Goal: Information Seeking & Learning: Check status

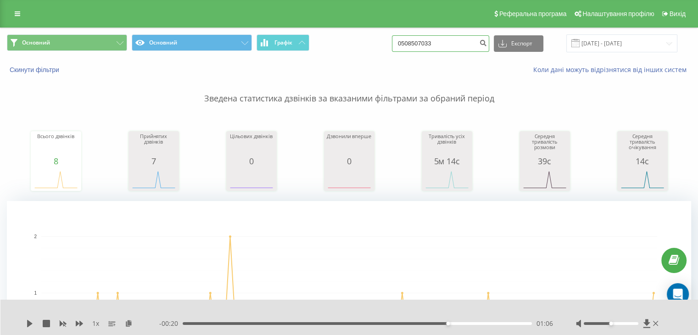
drag, startPoint x: 467, startPoint y: 45, endPoint x: 224, endPoint y: 30, distance: 243.6
click at [232, 30] on div "Основний Основний Графік 0508507033 Експорт .csv .xls .xlsx [DATE] - [DATE]" at bounding box center [348, 43] width 697 height 31
paste input "380951178840"
type input "380951178840"
click at [487, 46] on button "submit" at bounding box center [483, 43] width 12 height 17
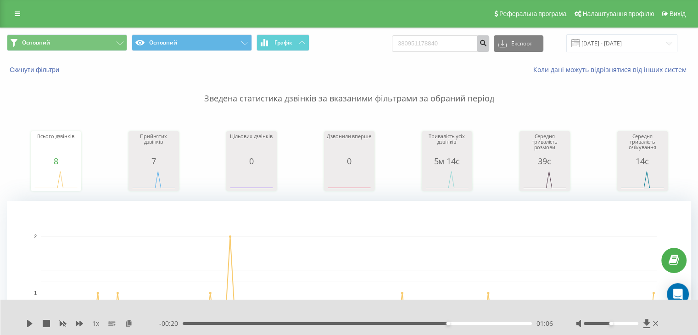
click at [487, 45] on icon "submit" at bounding box center [483, 42] width 8 height 6
click at [462, 38] on input "380951178840" at bounding box center [440, 43] width 97 height 17
click at [487, 43] on icon "submit" at bounding box center [483, 42] width 8 height 6
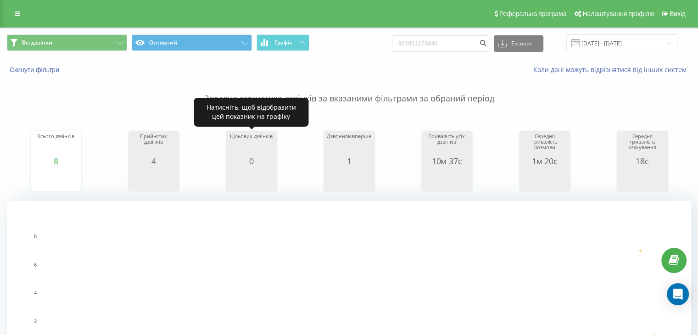
scroll to position [321, 0]
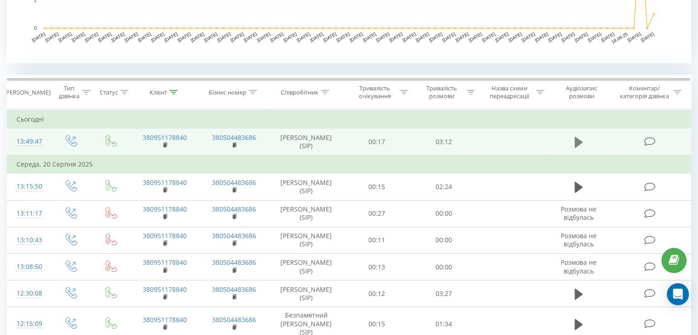
click at [574, 142] on icon at bounding box center [578, 141] width 8 height 11
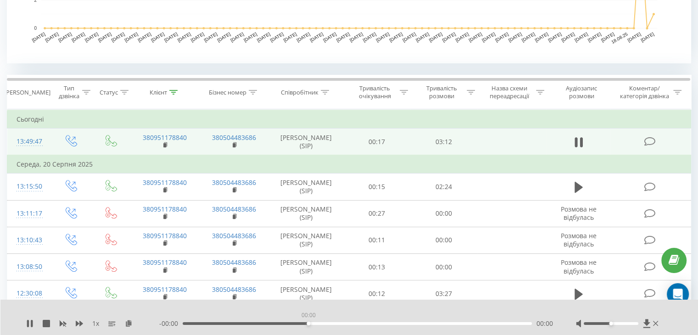
click at [309, 323] on div "00:00" at bounding box center [357, 323] width 349 height 3
click at [323, 323] on div "01:17" at bounding box center [357, 323] width 349 height 3
click at [372, 323] on div "01:19" at bounding box center [357, 323] width 349 height 3
click at [402, 323] on div "01:49" at bounding box center [357, 323] width 349 height 3
click at [298, 321] on div "- 00:43 02:28 02:28" at bounding box center [356, 323] width 394 height 9
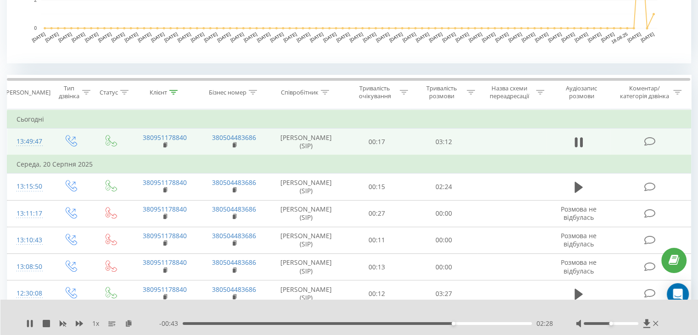
click at [299, 322] on div "02:28" at bounding box center [357, 323] width 349 height 3
click at [312, 322] on div "01:05" at bounding box center [357, 323] width 349 height 3
click at [321, 323] on div "01:14" at bounding box center [357, 323] width 349 height 3
click at [326, 323] on div "01:16" at bounding box center [357, 323] width 349 height 3
click at [330, 323] on div "01:21" at bounding box center [357, 323] width 349 height 3
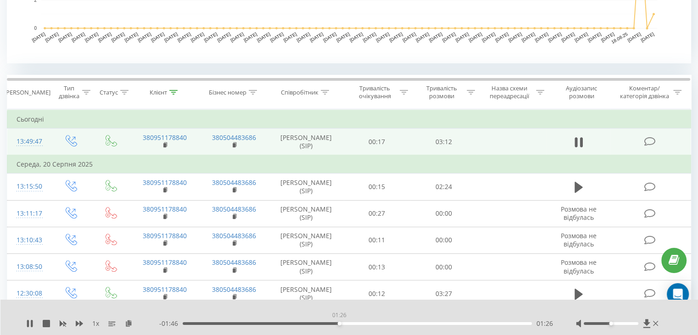
click at [339, 323] on div "01:26" at bounding box center [357, 323] width 349 height 3
click at [217, 322] on div "01:27" at bounding box center [357, 323] width 349 height 3
click at [235, 323] on div "00:28" at bounding box center [357, 323] width 349 height 3
click at [240, 322] on div "00:31" at bounding box center [240, 324] width 4 height 4
click at [244, 323] on div "00:33" at bounding box center [243, 324] width 4 height 4
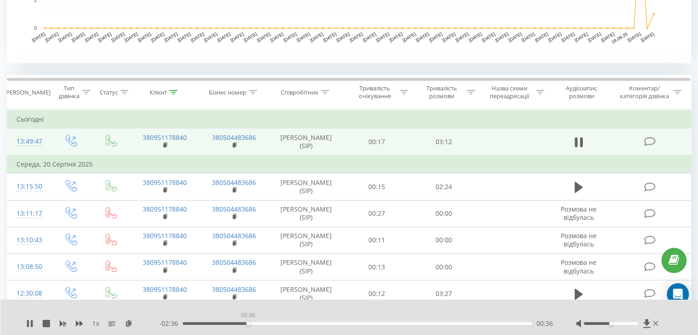
click at [248, 323] on div "00:36" at bounding box center [357, 323] width 349 height 3
click at [264, 323] on div "00:45" at bounding box center [357, 323] width 349 height 3
click at [273, 323] on div "00:50" at bounding box center [357, 323] width 349 height 3
click at [277, 323] on div "00:51" at bounding box center [276, 324] width 4 height 4
click at [280, 323] on div "00:53" at bounding box center [357, 323] width 349 height 3
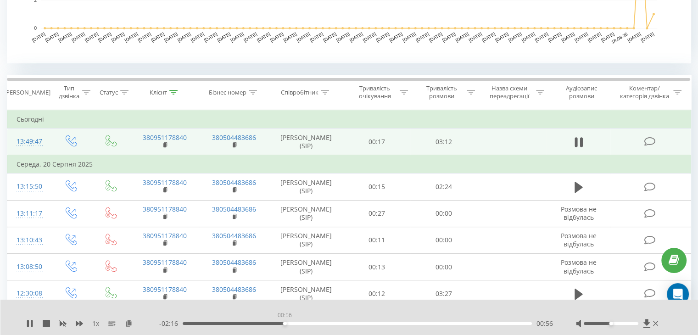
click at [284, 323] on div "00:56" at bounding box center [357, 323] width 349 height 3
click at [289, 323] on div "00:56" at bounding box center [357, 323] width 349 height 3
click at [295, 323] on div "01:01" at bounding box center [357, 323] width 349 height 3
click at [301, 323] on div "01:03" at bounding box center [357, 323] width 349 height 3
click at [305, 323] on div "01:06" at bounding box center [357, 323] width 349 height 3
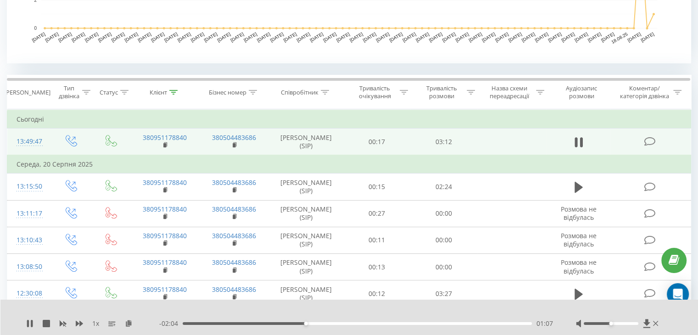
click at [309, 323] on div "01:07" at bounding box center [357, 323] width 349 height 3
click at [314, 323] on div "01:12" at bounding box center [357, 323] width 349 height 3
click at [317, 323] on div "01:12" at bounding box center [357, 323] width 349 height 3
click at [321, 323] on div "01:16" at bounding box center [357, 323] width 349 height 3
click at [326, 323] on div "01:19" at bounding box center [357, 323] width 349 height 3
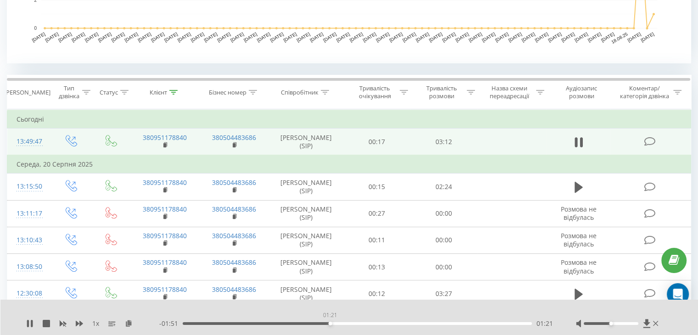
click at [330, 322] on div "01:21" at bounding box center [357, 323] width 349 height 3
click at [335, 323] on div "01:22" at bounding box center [357, 323] width 349 height 3
click at [331, 323] on div "01:21" at bounding box center [357, 323] width 349 height 3
click at [347, 323] on div "01:28" at bounding box center [357, 323] width 349 height 3
click at [30, 323] on icon at bounding box center [29, 323] width 7 height 7
